Goal: Use online tool/utility

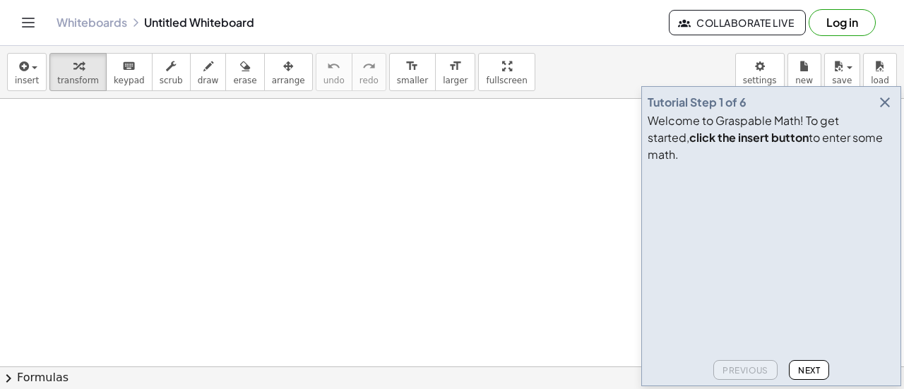
click at [878, 111] on icon "button" at bounding box center [884, 102] width 17 height 17
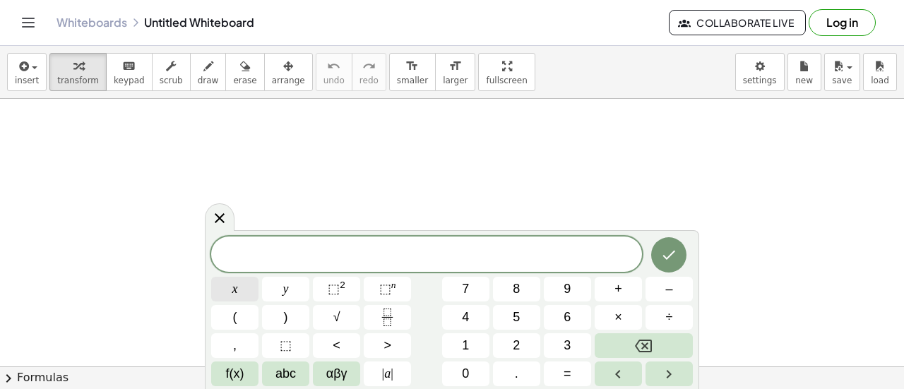
click at [240, 297] on button "x" at bounding box center [234, 289] width 47 height 25
click at [345, 287] on button "⬚ 2" at bounding box center [336, 289] width 47 height 25
click at [664, 258] on icon "Done" at bounding box center [668, 254] width 17 height 17
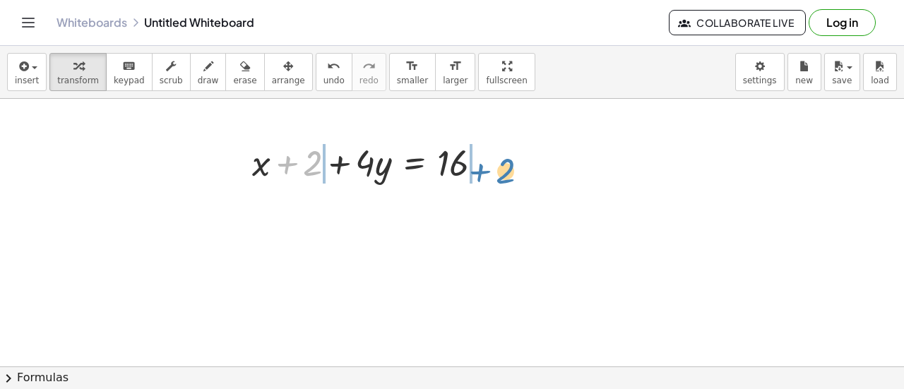
drag, startPoint x: 315, startPoint y: 168, endPoint x: 504, endPoint y: 176, distance: 189.4
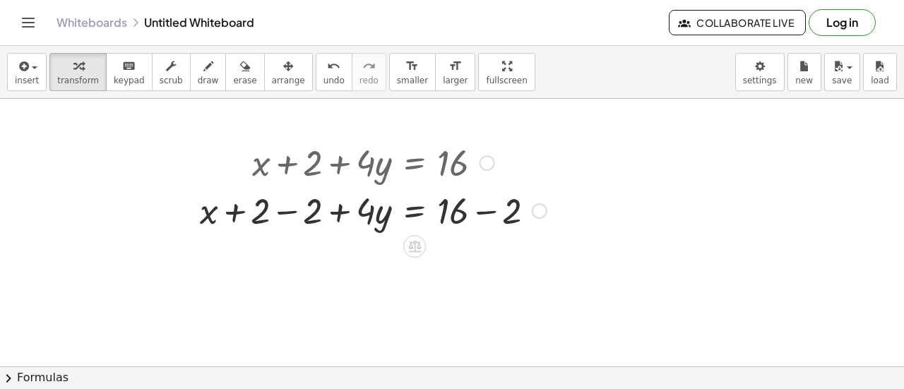
click at [284, 215] on div at bounding box center [373, 210] width 361 height 48
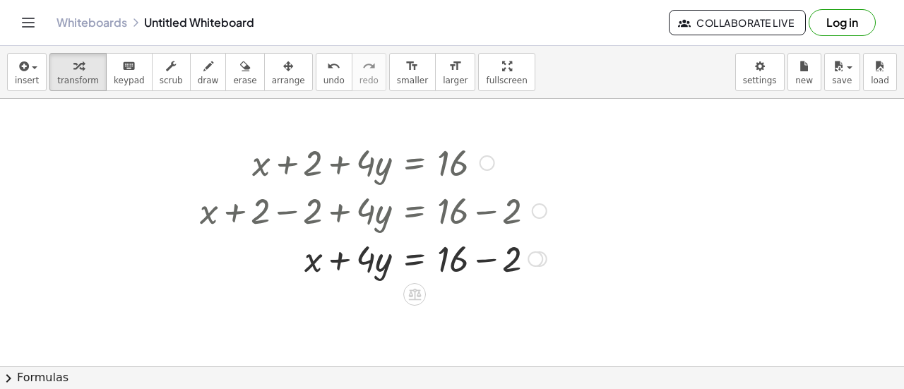
click at [504, 256] on div at bounding box center [373, 258] width 361 height 48
